Goal: Information Seeking & Learning: Learn about a topic

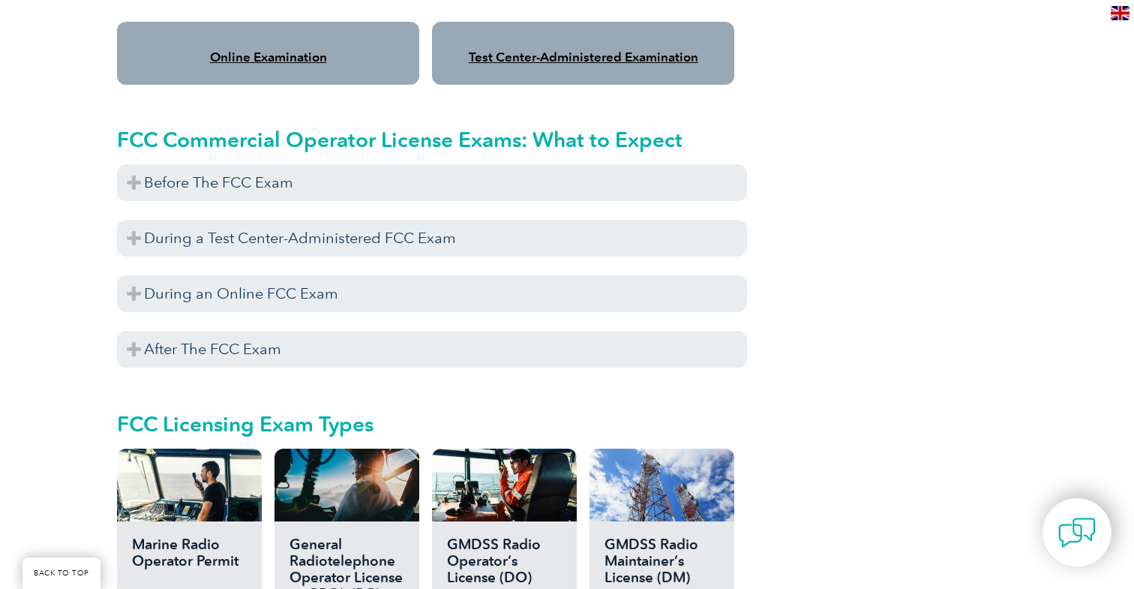
scroll to position [1338, 0]
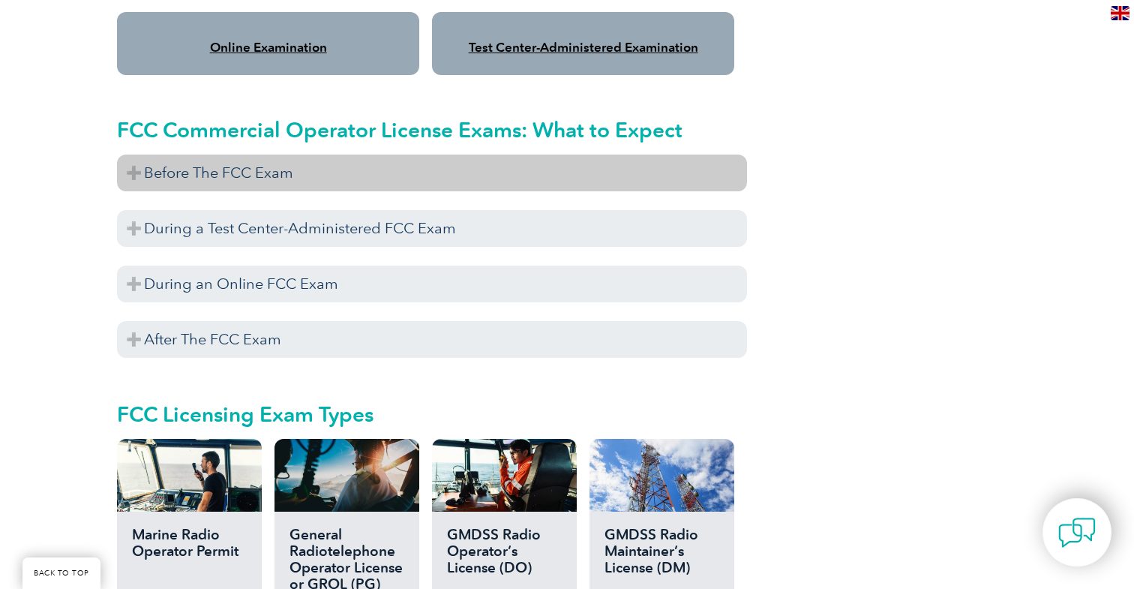
click at [308, 165] on h3 "Before The FCC Exam" at bounding box center [432, 173] width 630 height 37
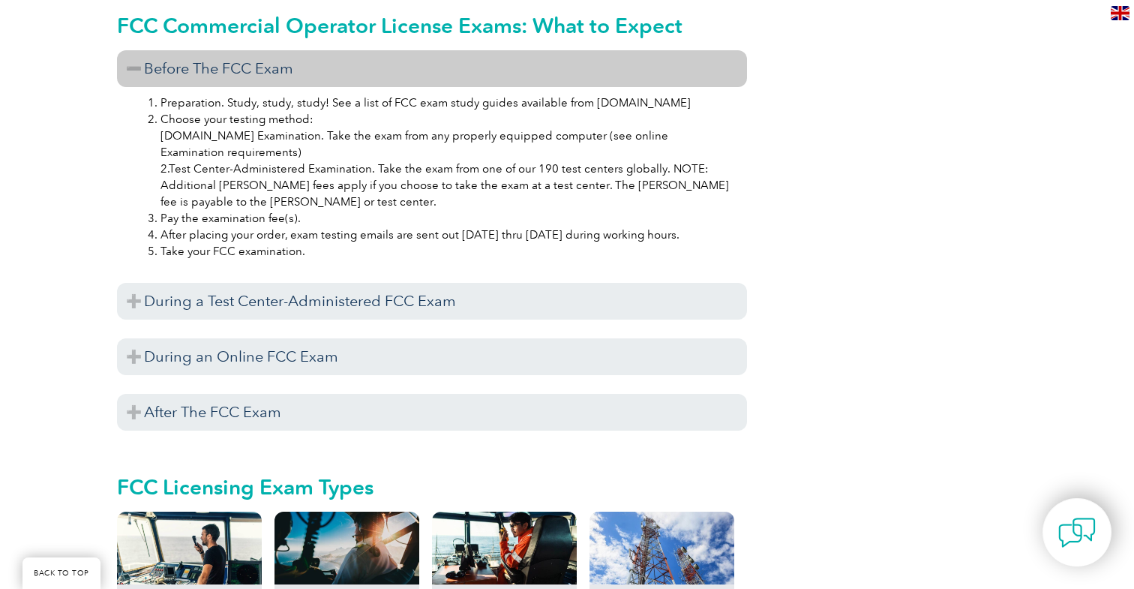
scroll to position [1451, 0]
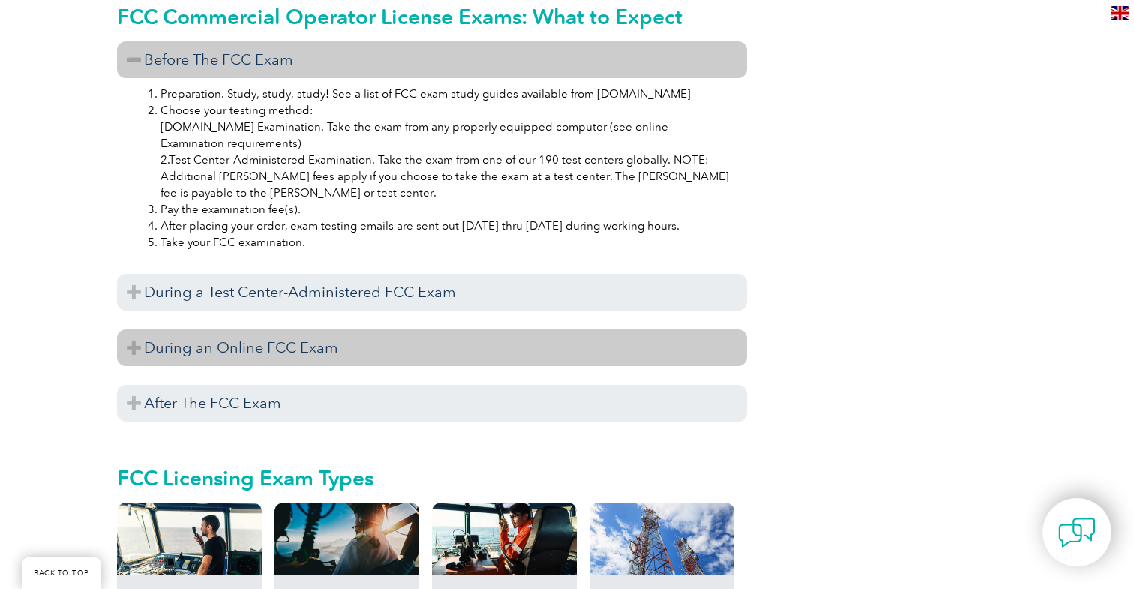
click at [271, 344] on h3 "During an Online FCC Exam" at bounding box center [432, 347] width 630 height 37
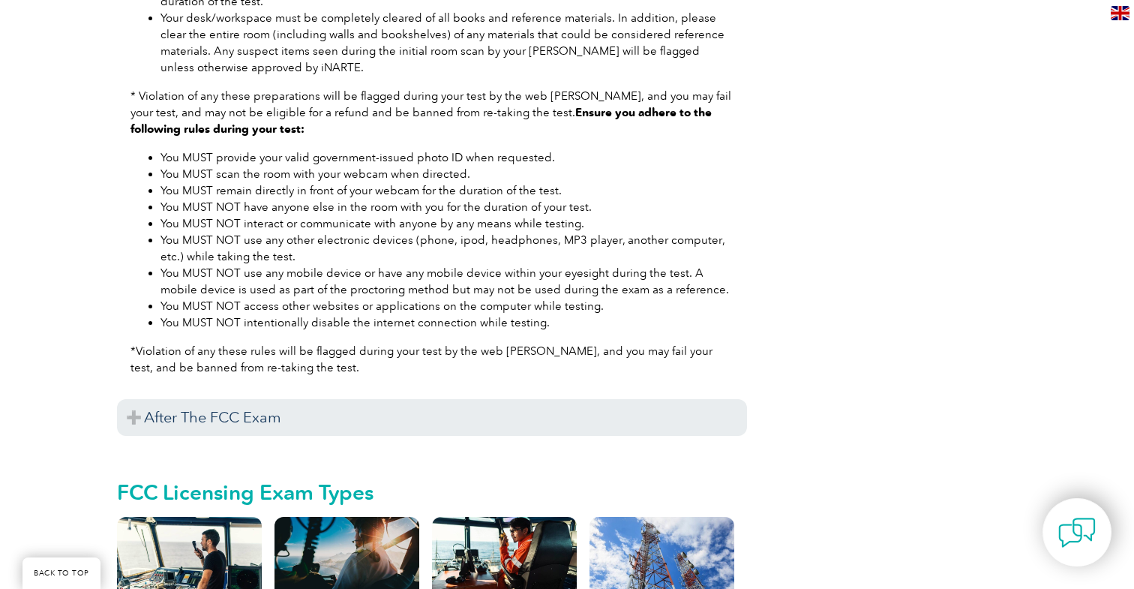
scroll to position [2024, 0]
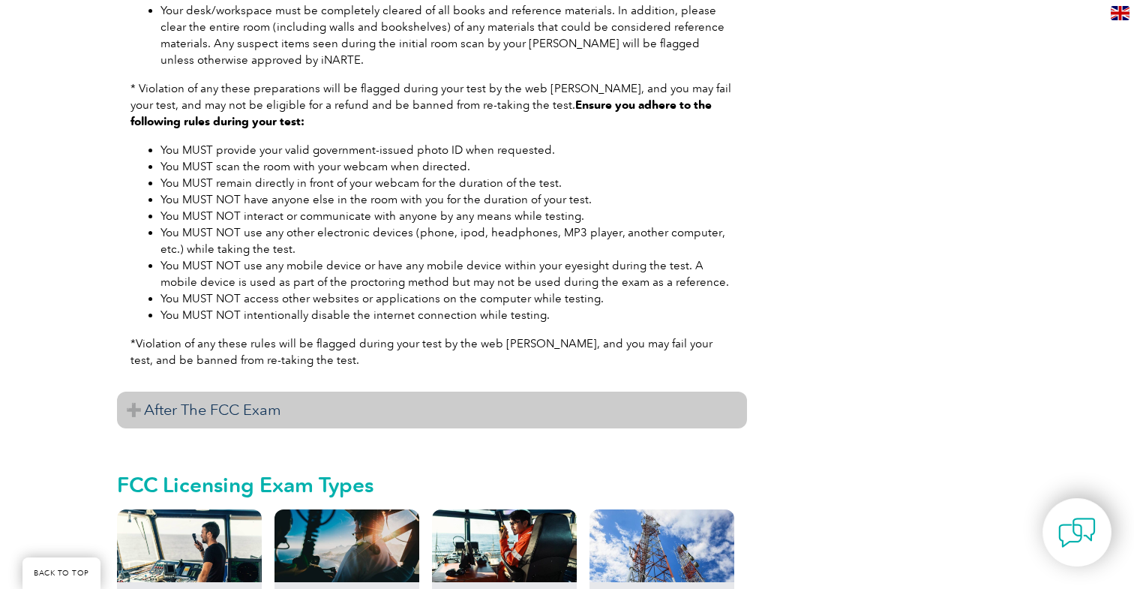
click at [277, 392] on h3 "After The FCC Exam" at bounding box center [432, 410] width 630 height 37
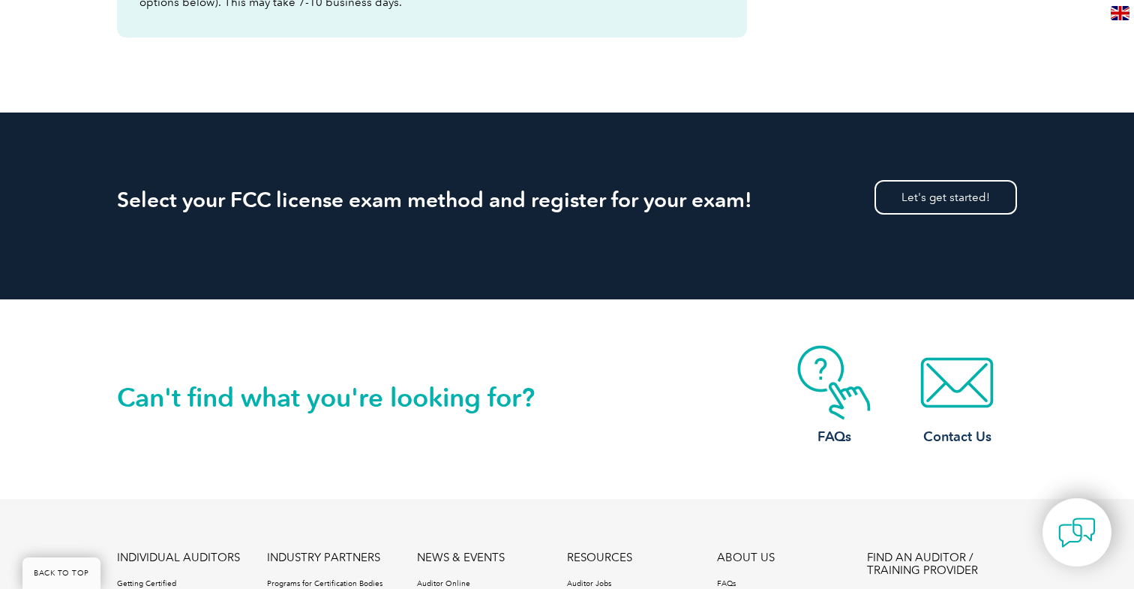
scroll to position [3320, 0]
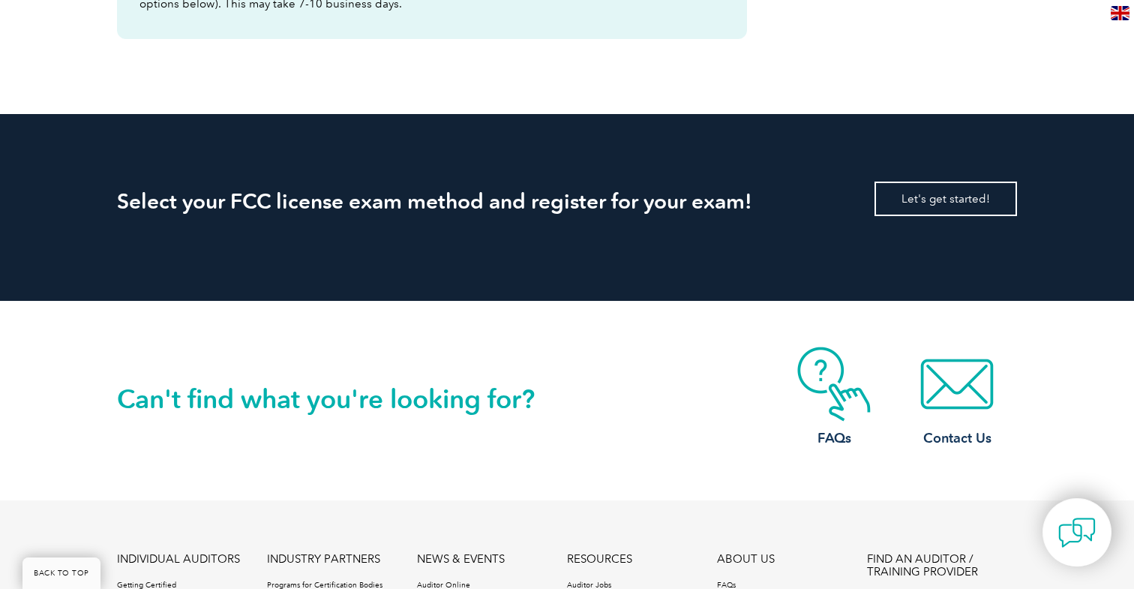
click at [887, 182] on link "Let's get started!" at bounding box center [946, 199] width 143 height 35
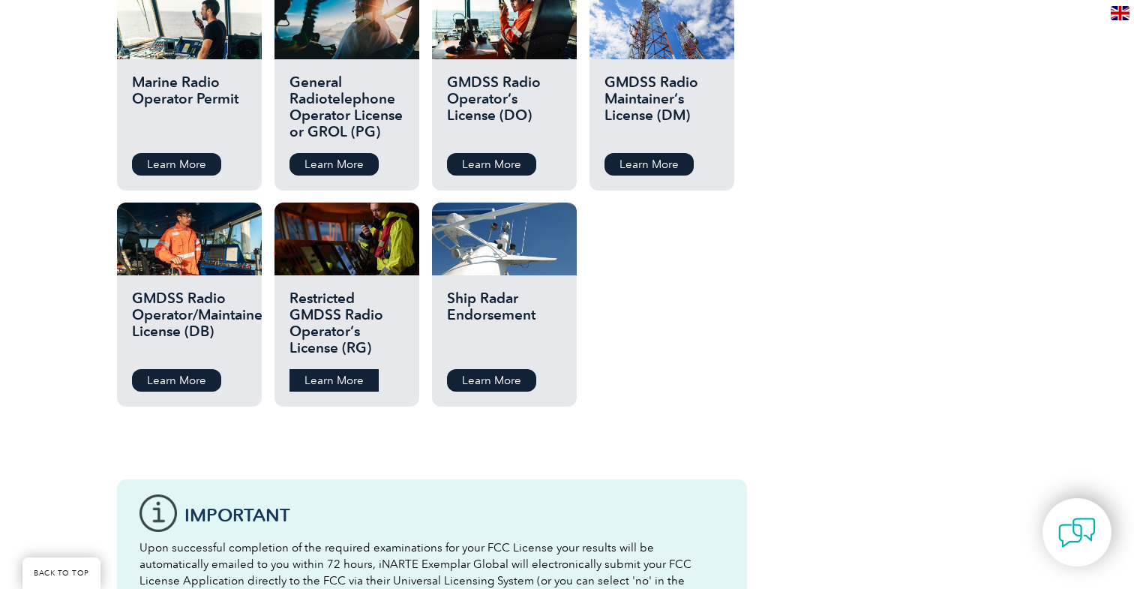
scroll to position [2661, 0]
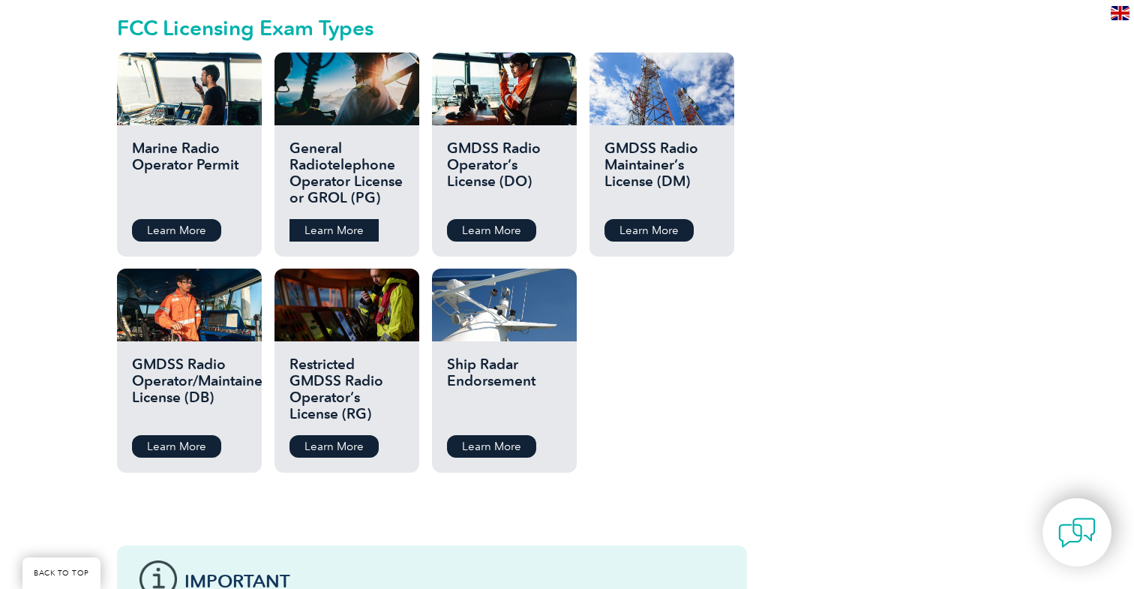
click at [326, 219] on link "Learn More" at bounding box center [334, 230] width 89 height 23
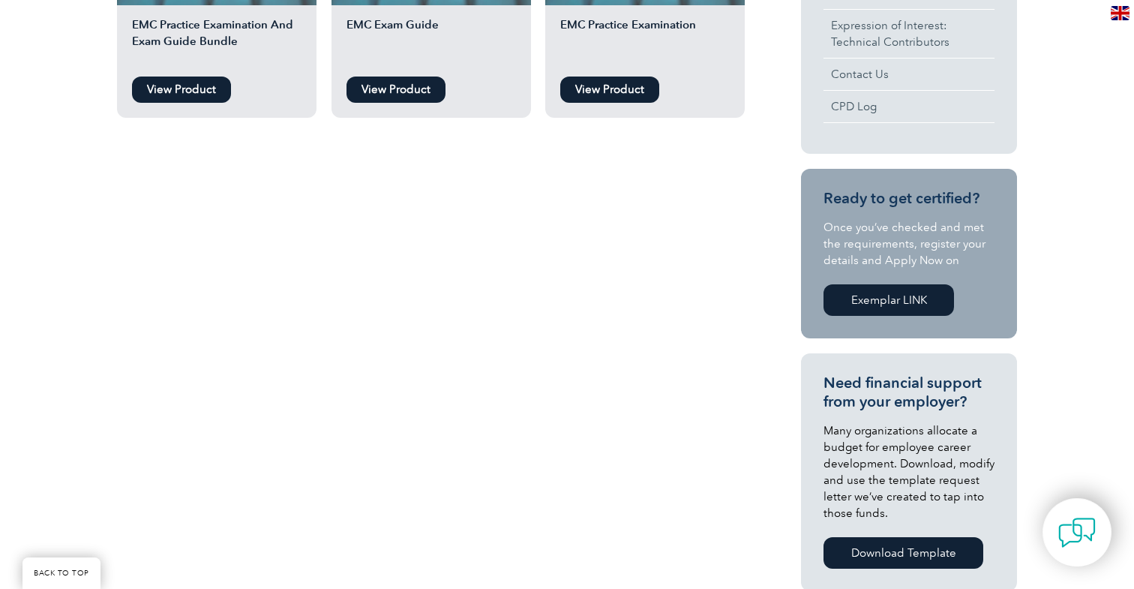
scroll to position [269, 0]
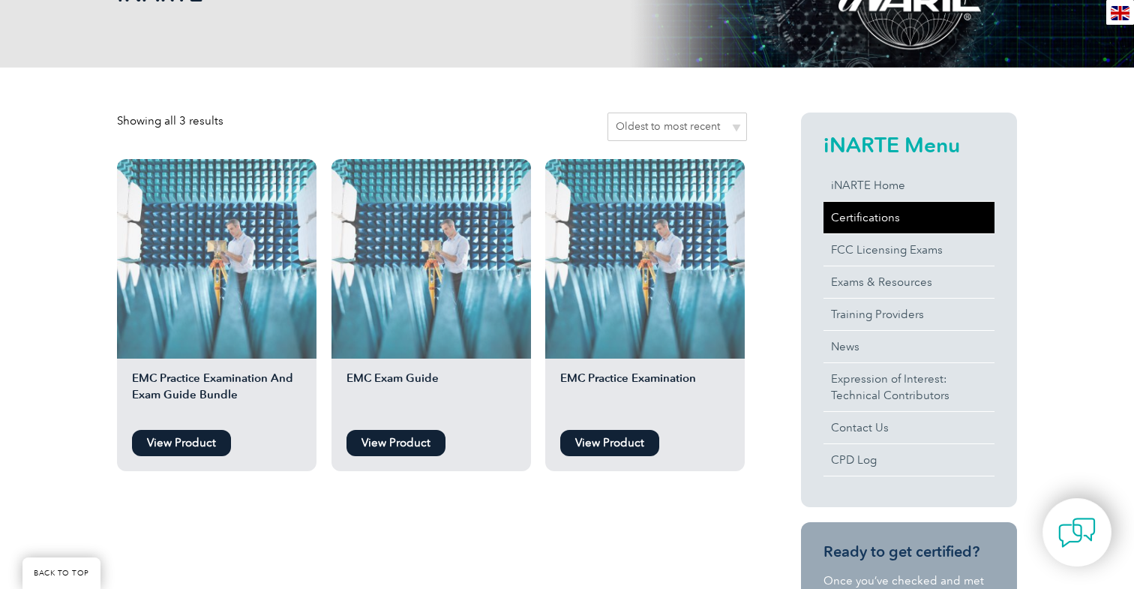
click at [877, 222] on link "Certifications" at bounding box center [909, 218] width 171 height 32
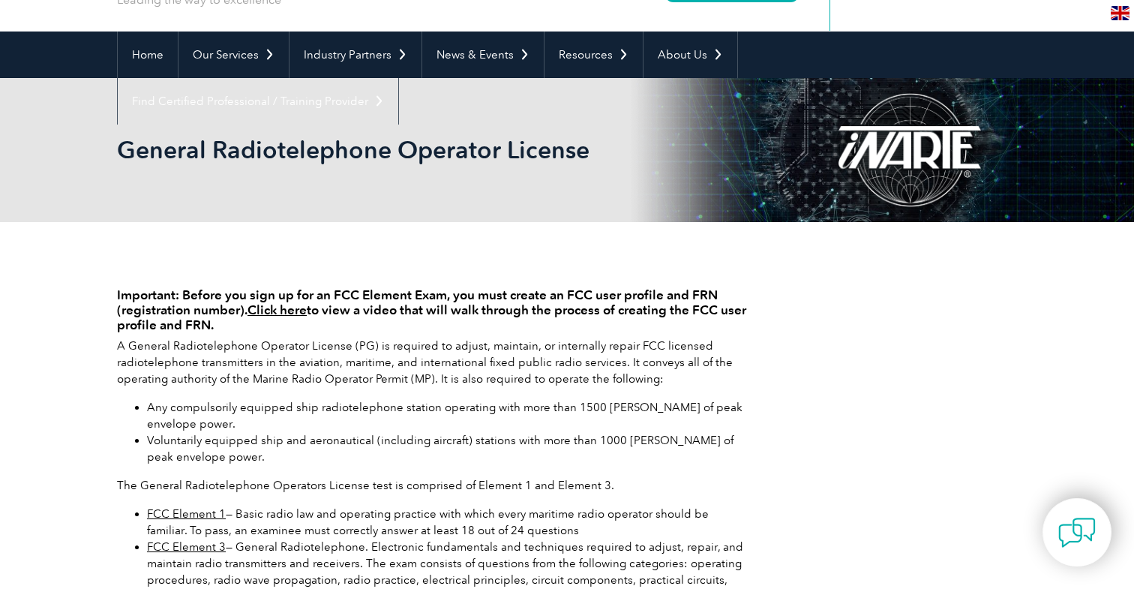
scroll to position [109, 0]
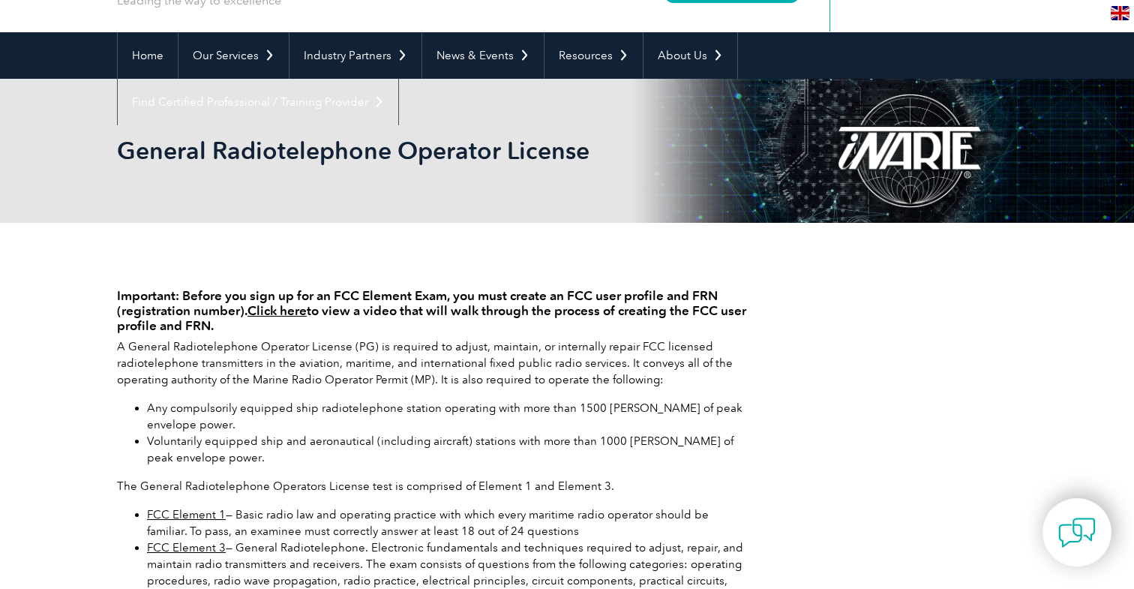
click at [297, 313] on link "Click here" at bounding box center [277, 310] width 59 height 15
